Goal: Navigation & Orientation: Find specific page/section

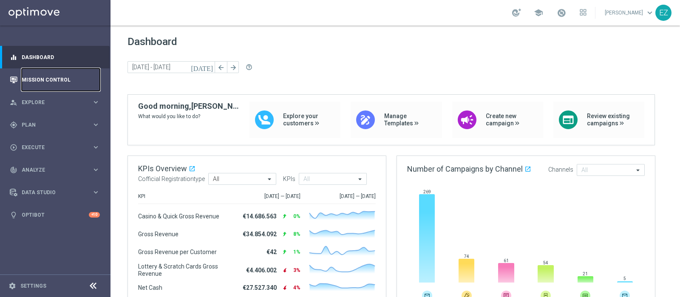
click at [51, 77] on link "Mission Control" at bounding box center [61, 79] width 78 height 23
